Goal: Transaction & Acquisition: Obtain resource

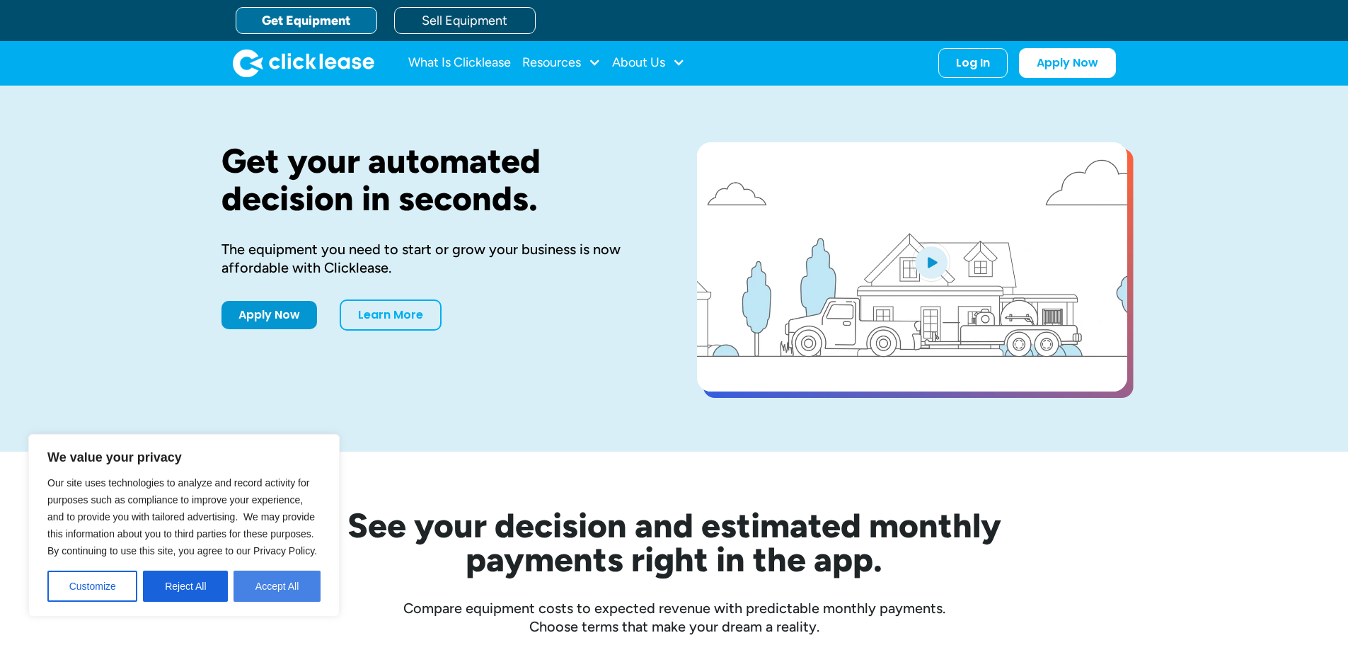
click at [293, 587] on button "Accept All" at bounding box center [277, 585] width 87 height 31
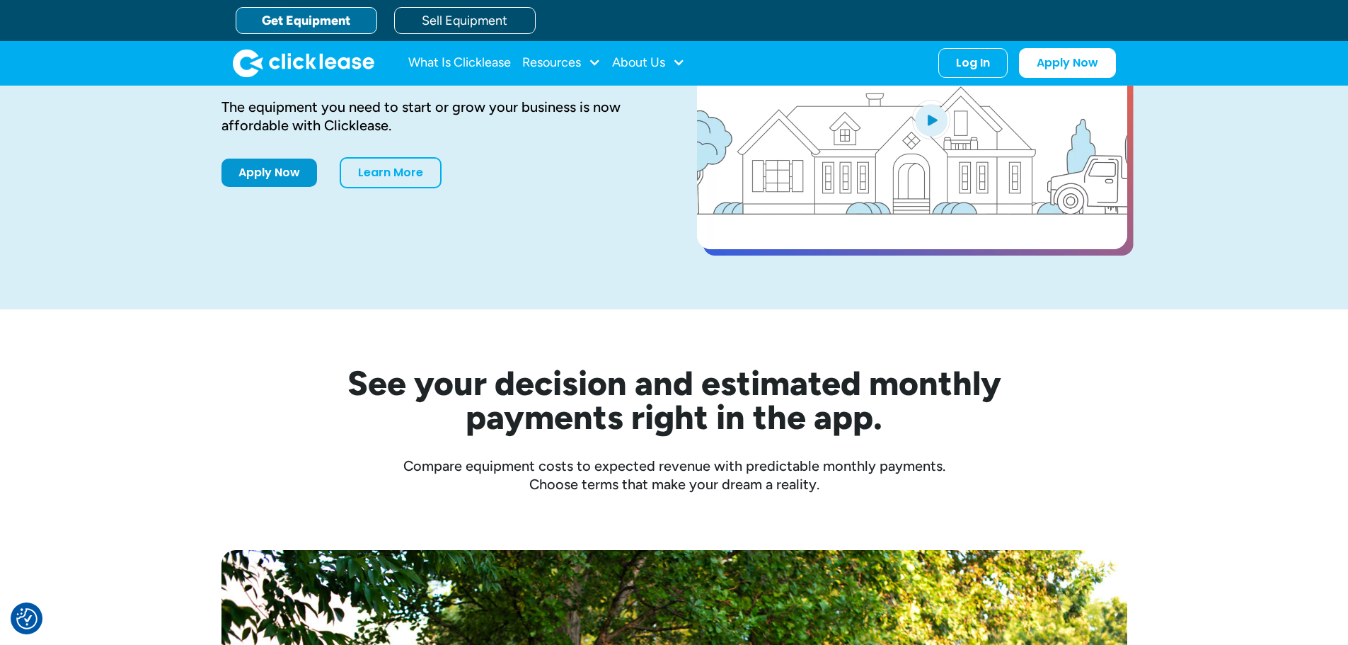
scroll to position [142, 0]
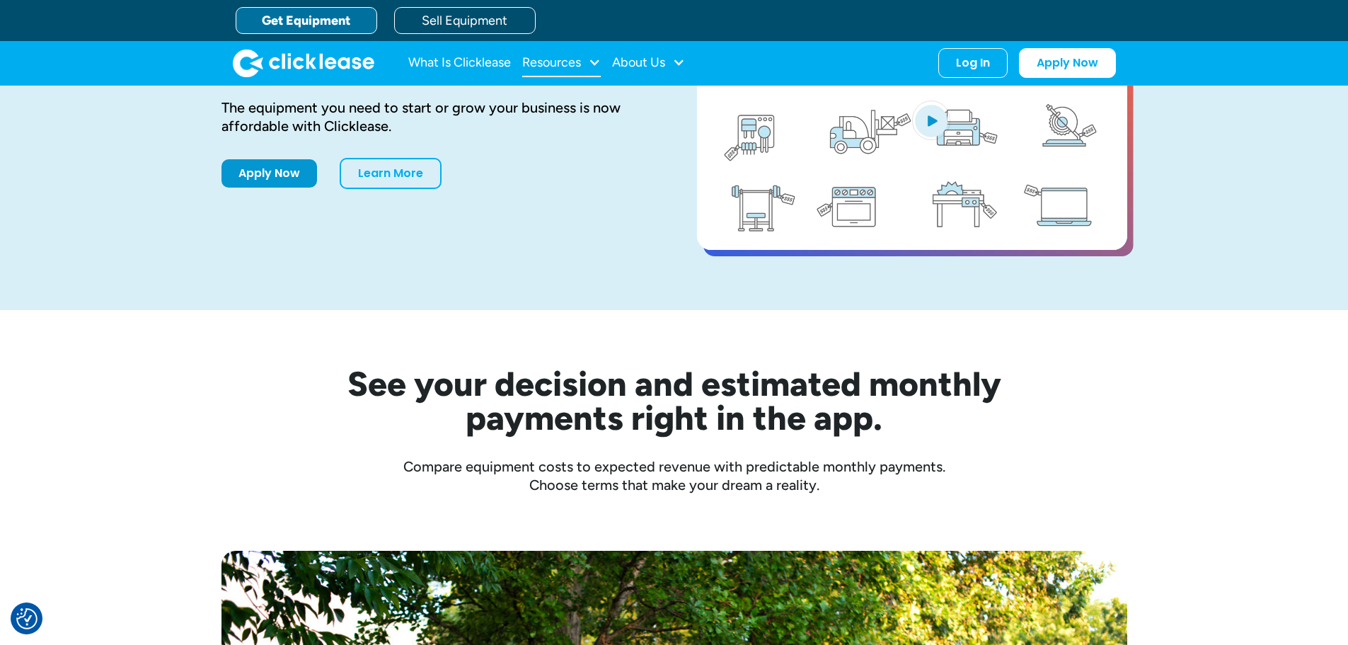
click at [558, 62] on div "Resources" at bounding box center [551, 62] width 59 height 0
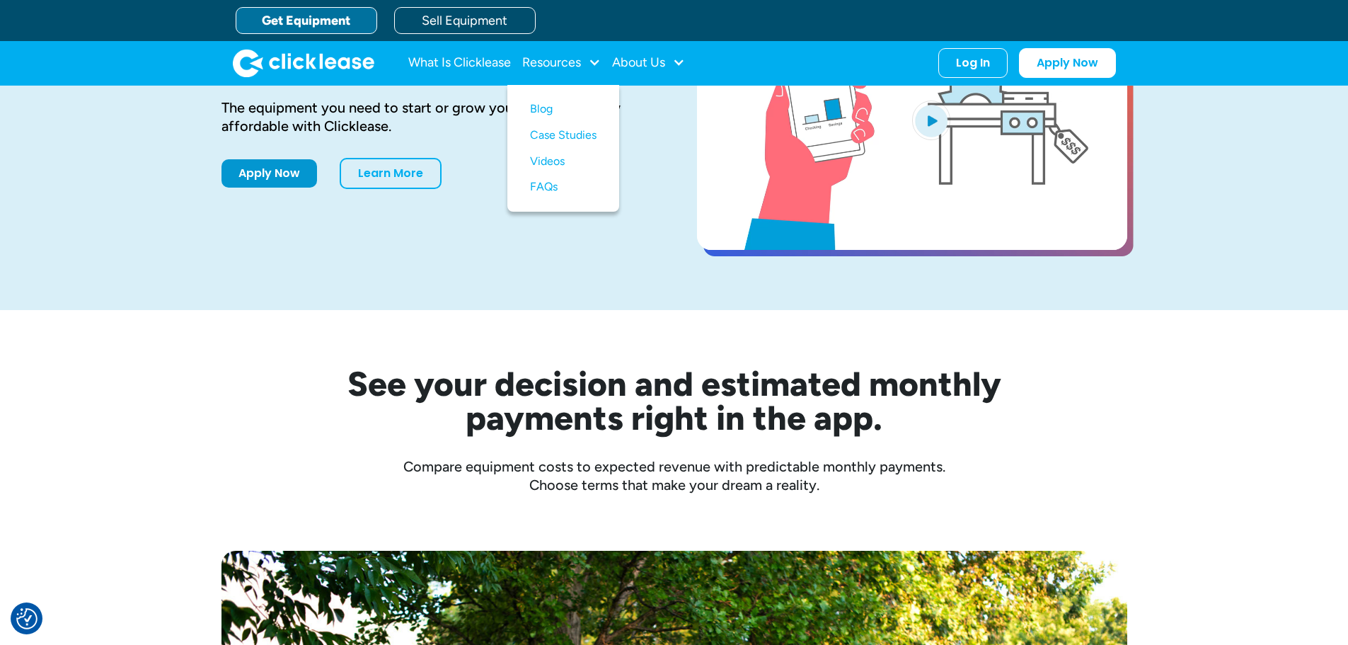
click at [300, 21] on link "Get Equipment" at bounding box center [307, 20] width 142 height 27
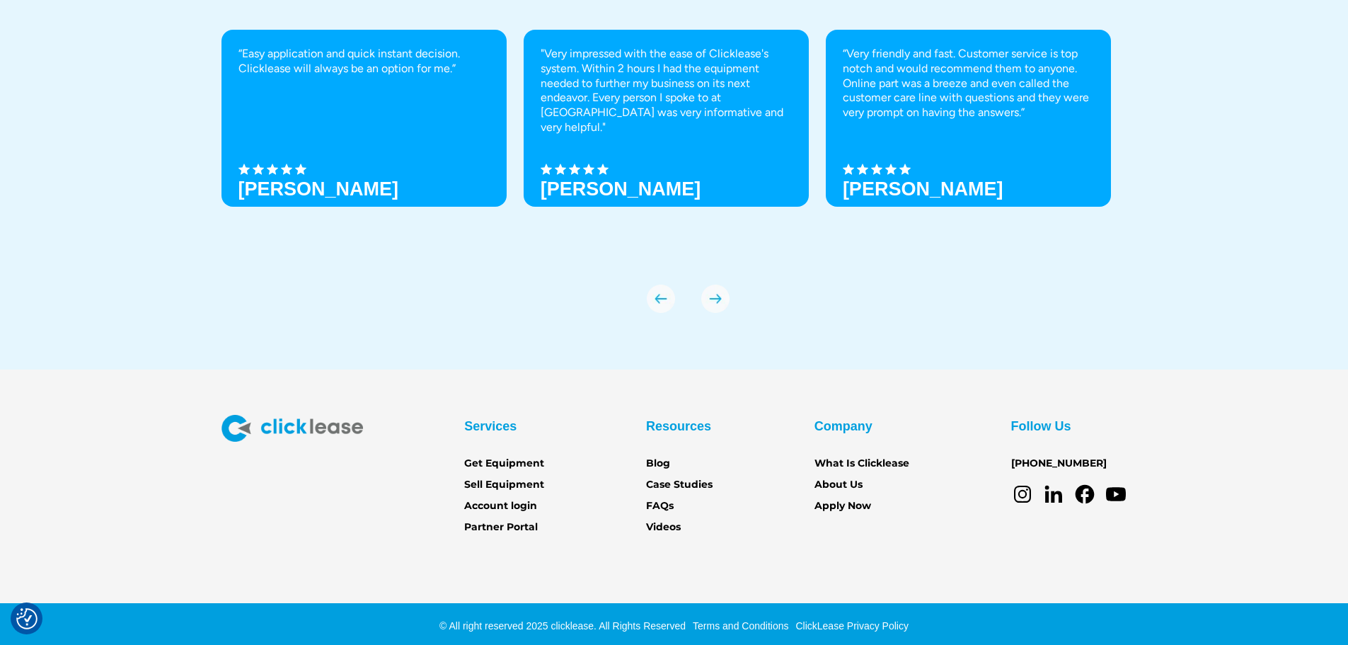
scroll to position [4945, 0]
